Goal: Task Accomplishment & Management: Manage account settings

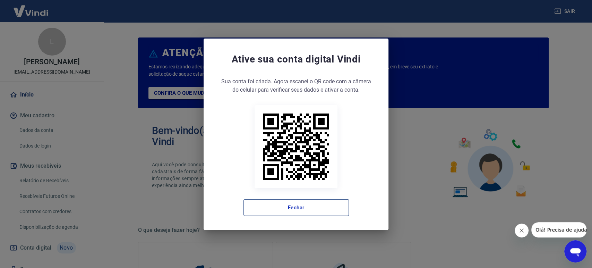
click at [281, 207] on button "Fechar" at bounding box center [295, 207] width 105 height 17
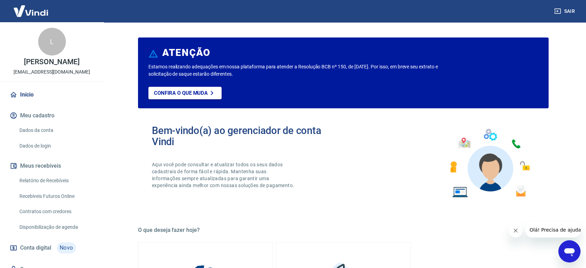
click at [59, 188] on link "Relatório de Recebíveis" at bounding box center [56, 180] width 79 height 14
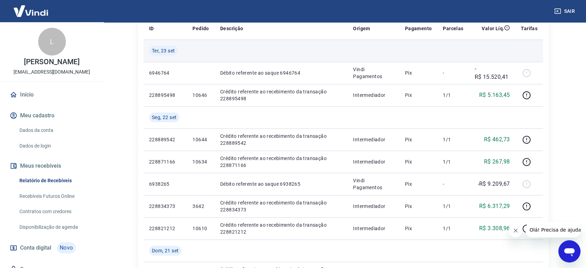
scroll to position [115, 0]
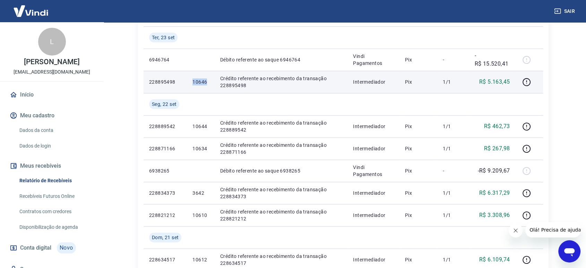
drag, startPoint x: 192, startPoint y: 80, endPoint x: 213, endPoint y: 82, distance: 20.9
click at [212, 83] on td "10646" at bounding box center [200, 82] width 27 height 22
copy p "10646"
drag, startPoint x: 478, startPoint y: 82, endPoint x: 513, endPoint y: 82, distance: 35.4
click at [513, 82] on td "R$ 5.163,45" at bounding box center [492, 82] width 46 height 22
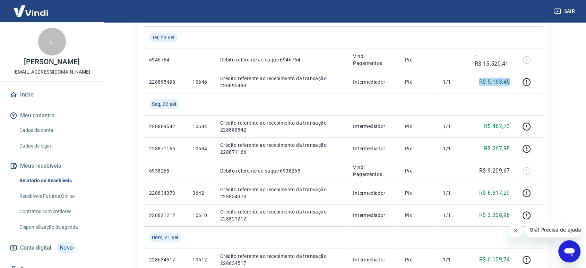
copy p "R$ 5.163,45"
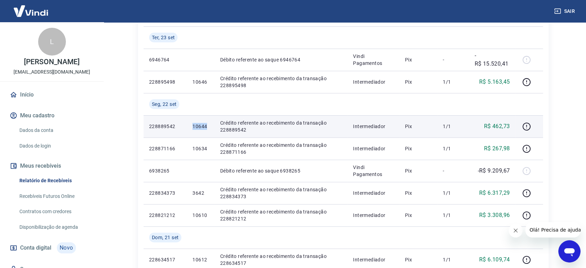
drag, startPoint x: 192, startPoint y: 126, endPoint x: 208, endPoint y: 126, distance: 16.0
click at [208, 126] on td "10644" at bounding box center [200, 126] width 27 height 22
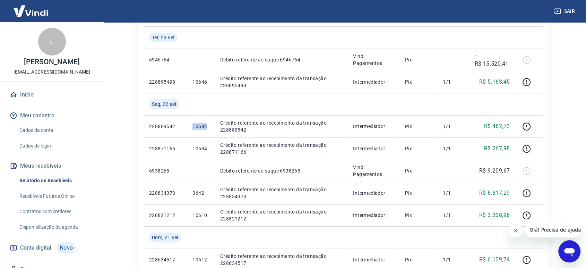
copy p "10644"
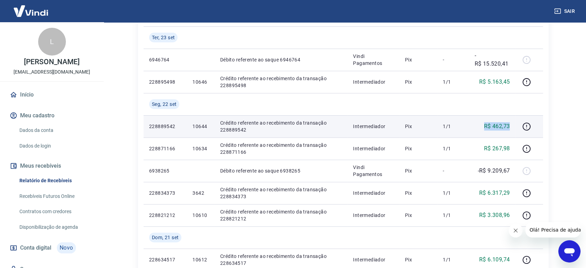
drag, startPoint x: 485, startPoint y: 124, endPoint x: 513, endPoint y: 128, distance: 28.7
click at [513, 128] on td "R$ 462,73" at bounding box center [492, 126] width 46 height 22
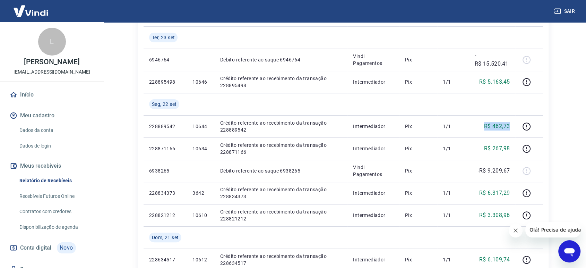
copy p "R$ 462,73"
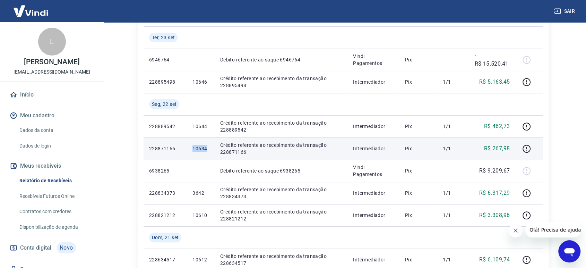
drag, startPoint x: 191, startPoint y: 148, endPoint x: 210, endPoint y: 150, distance: 18.8
click at [209, 150] on td "10634" at bounding box center [200, 148] width 27 height 22
copy p "10634"
drag, startPoint x: 483, startPoint y: 146, endPoint x: 512, endPoint y: 151, distance: 28.5
click at [512, 151] on td "R$ 267,98" at bounding box center [492, 148] width 46 height 22
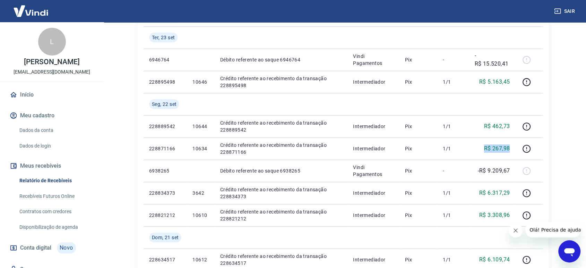
copy p "R$ 267,98"
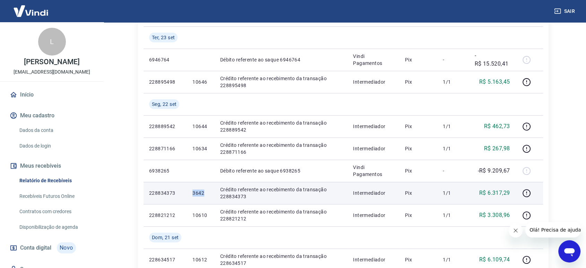
drag, startPoint x: 192, startPoint y: 192, endPoint x: 206, endPoint y: 193, distance: 13.2
click at [206, 193] on td "3642" at bounding box center [200, 193] width 27 height 22
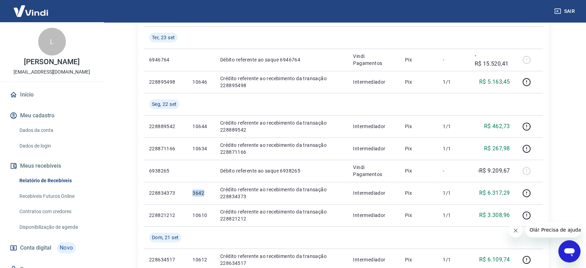
copy p "3642"
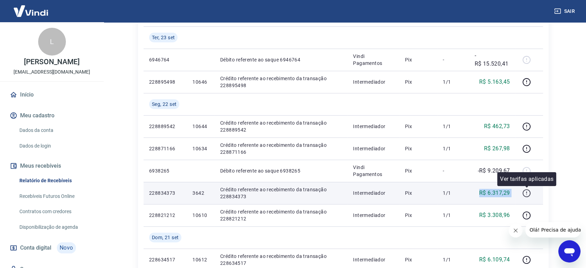
drag, startPoint x: 477, startPoint y: 191, endPoint x: 522, endPoint y: 191, distance: 44.4
click at [522, 191] on tr "228834373 3642 Crédito referente ao recebimento da transação 228834373 Intermed…" at bounding box center [344, 193] width 400 height 22
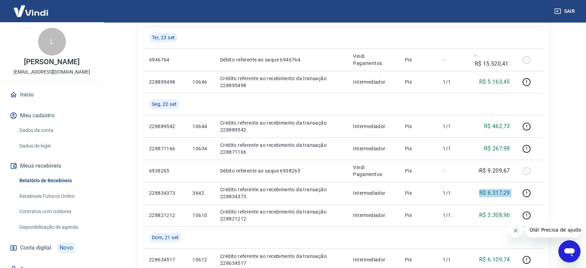
copy tr "R$ 6.317,29"
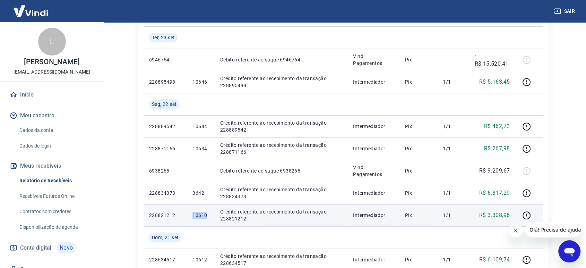
drag, startPoint x: 192, startPoint y: 211, endPoint x: 209, endPoint y: 214, distance: 17.3
click at [209, 214] on td "10610" at bounding box center [200, 215] width 27 height 22
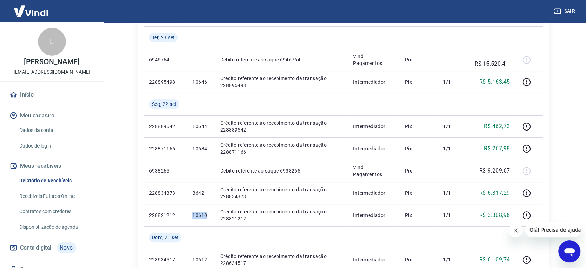
copy p "10610"
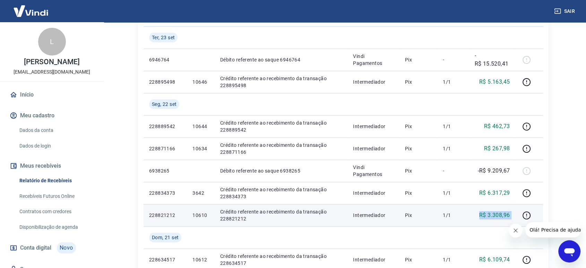
drag, startPoint x: 479, startPoint y: 214, endPoint x: 521, endPoint y: 215, distance: 42.0
click at [521, 215] on tr "228821212 10610 Crédito referente ao recebimento da transação 228821212 Interme…" at bounding box center [344, 215] width 400 height 22
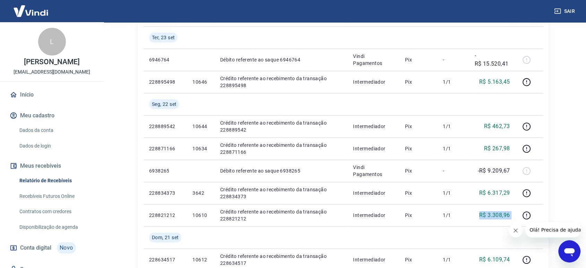
copy tr "R$ 3.308,96"
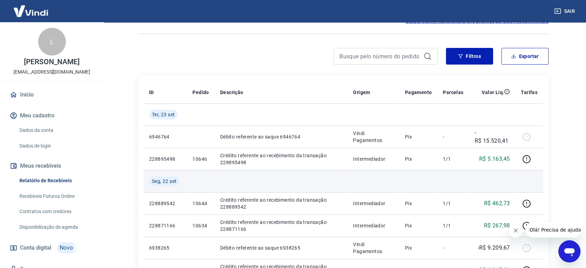
scroll to position [0, 0]
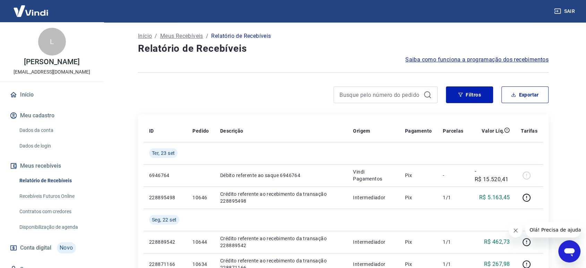
click at [571, 10] on button "Sair" at bounding box center [565, 11] width 25 height 13
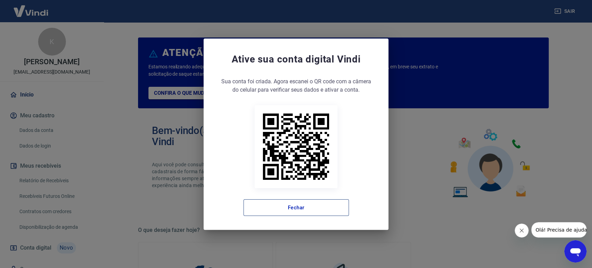
click at [304, 207] on button "Fechar" at bounding box center [295, 207] width 105 height 17
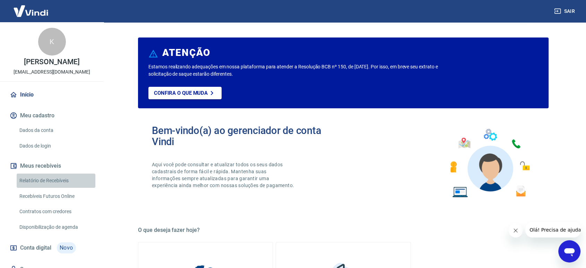
click at [58, 185] on link "Relatório de Recebíveis" at bounding box center [56, 180] width 79 height 14
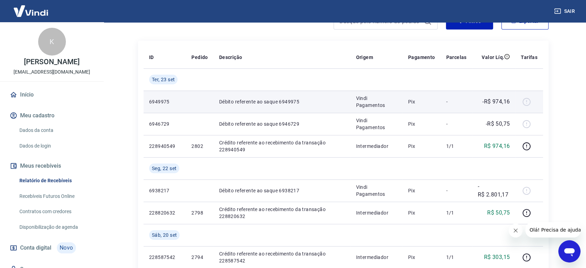
scroll to position [77, 0]
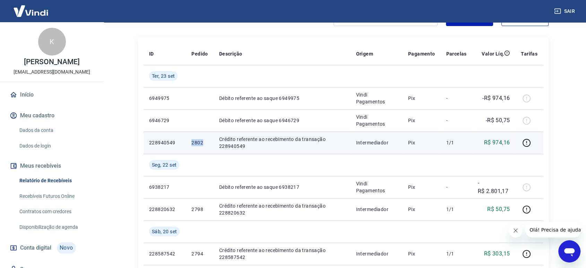
drag, startPoint x: 191, startPoint y: 141, endPoint x: 206, endPoint y: 142, distance: 14.6
click at [205, 142] on p "2802" at bounding box center [199, 142] width 16 height 7
copy p "2802"
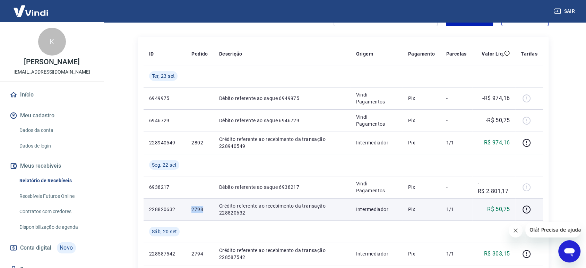
drag, startPoint x: 191, startPoint y: 207, endPoint x: 205, endPoint y: 207, distance: 13.9
click at [205, 207] on td "2798" at bounding box center [199, 209] width 27 height 22
copy p "2798"
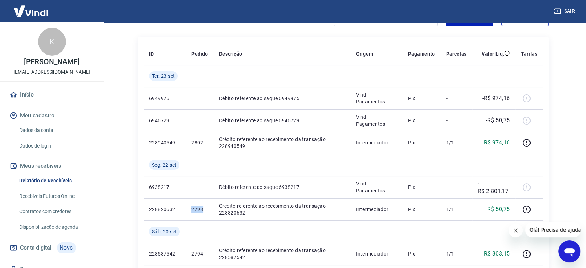
click at [576, 9] on button "Sair" at bounding box center [565, 11] width 25 height 13
